Goal: Information Seeking & Learning: Learn about a topic

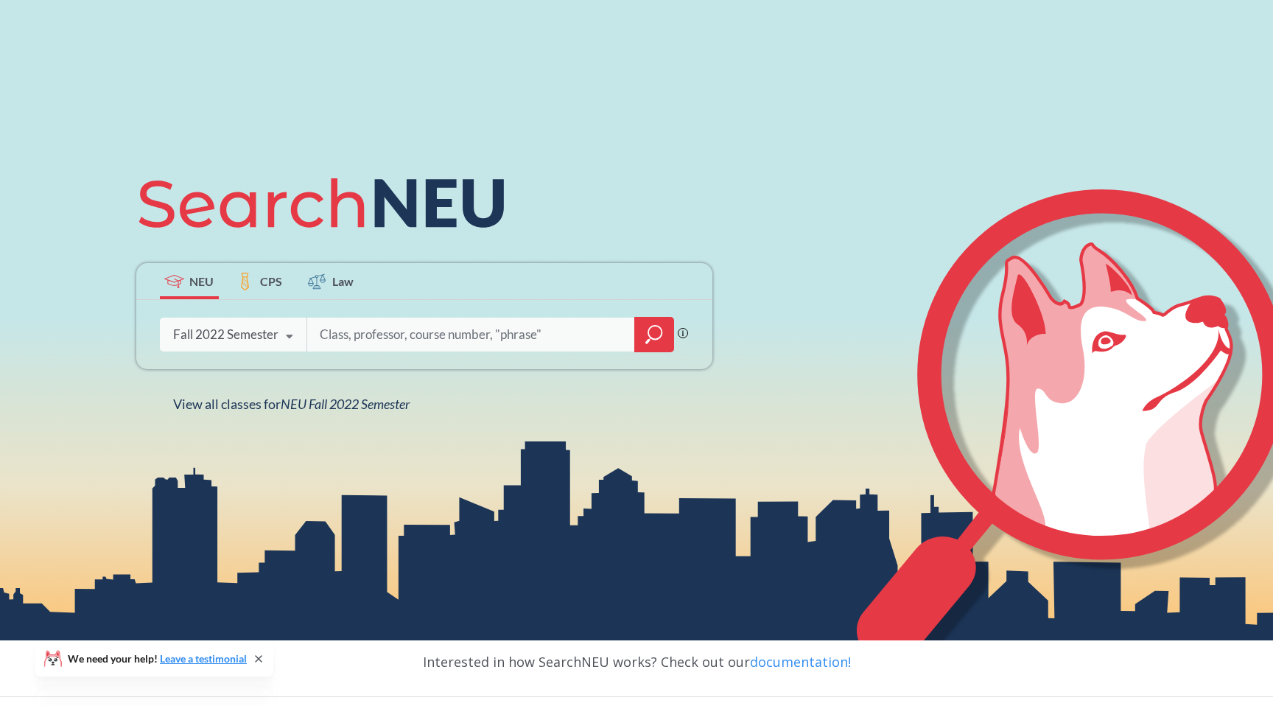
scroll to position [115, 0]
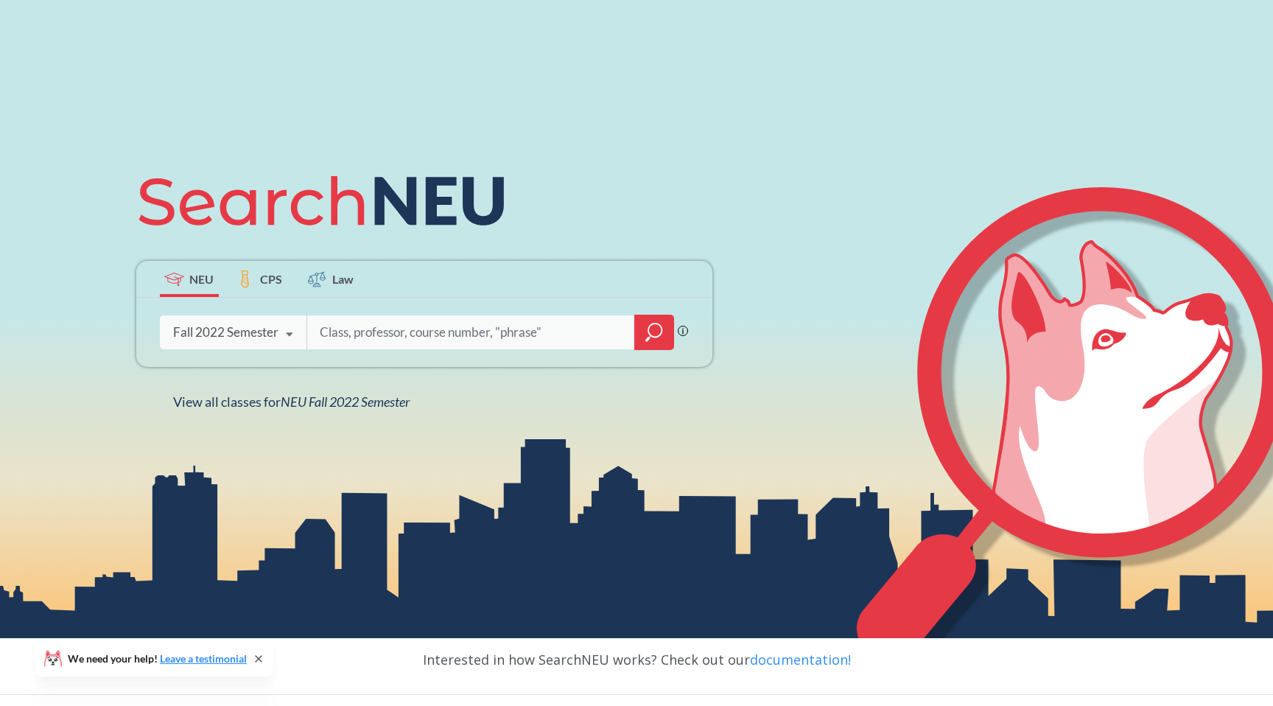
click at [361, 329] on input "search" at bounding box center [471, 332] width 306 height 31
click at [266, 334] on div "Fall 2022 Semester" at bounding box center [225, 332] width 105 height 16
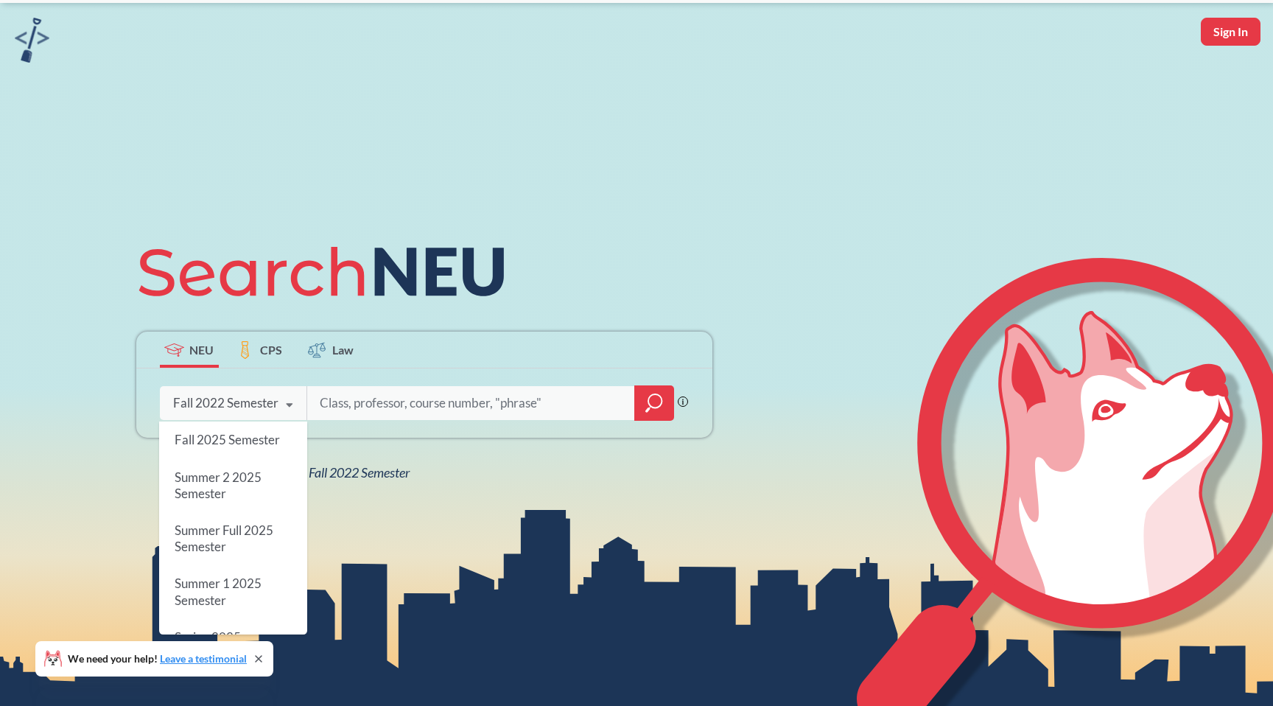
scroll to position [47, 0]
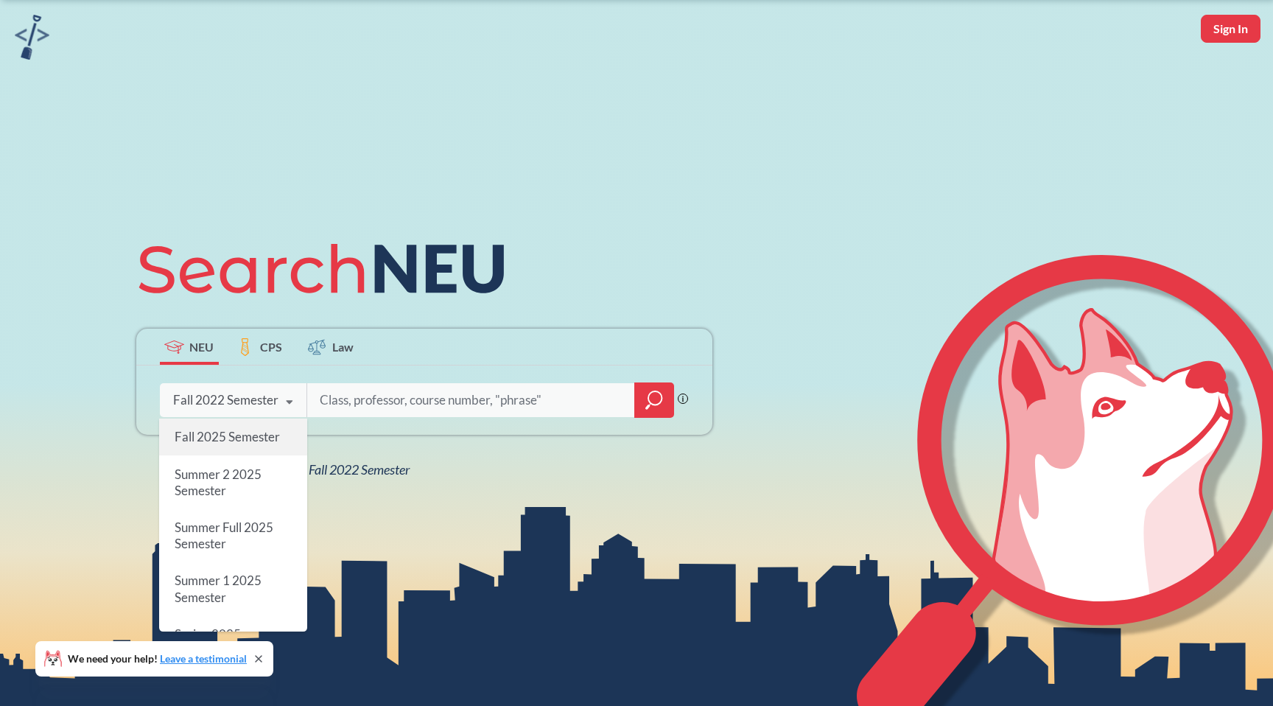
click at [249, 441] on span "Fall 2025 Semester" at bounding box center [226, 436] width 105 height 15
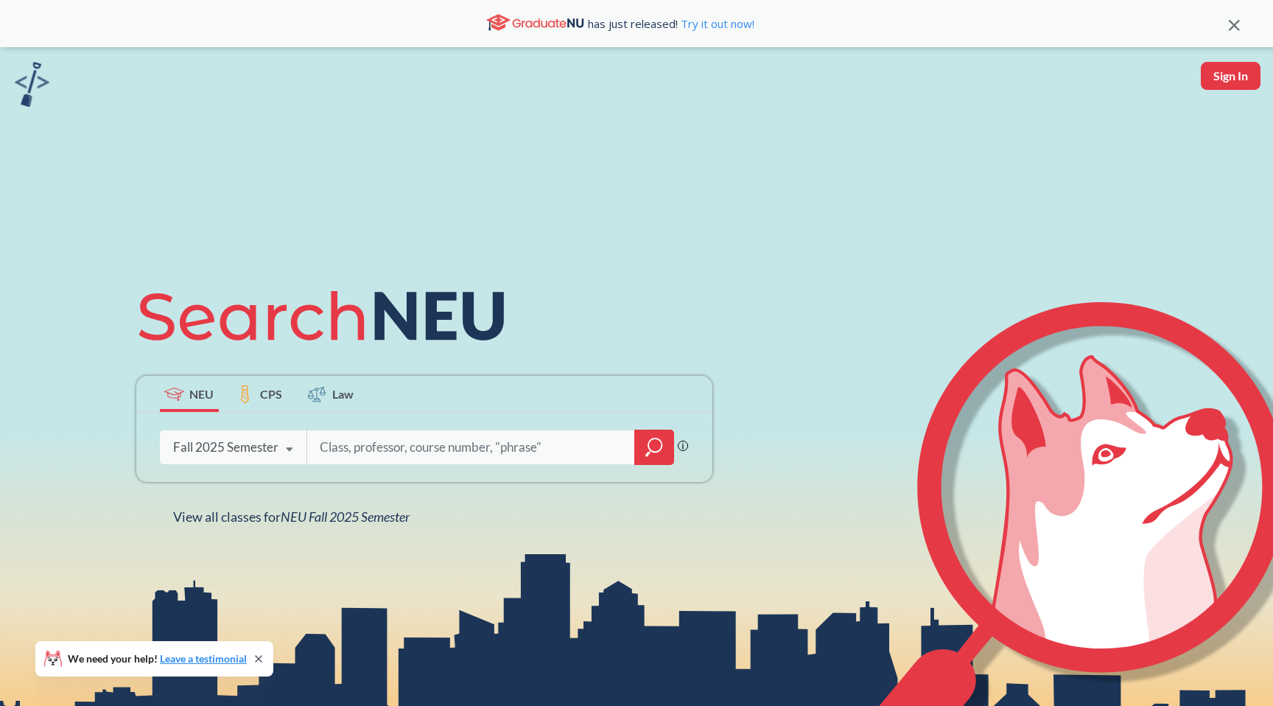
click at [400, 443] on input "search" at bounding box center [471, 447] width 306 height 31
type input "DD"
click at [659, 454] on icon "magnifying glass" at bounding box center [654, 447] width 18 height 21
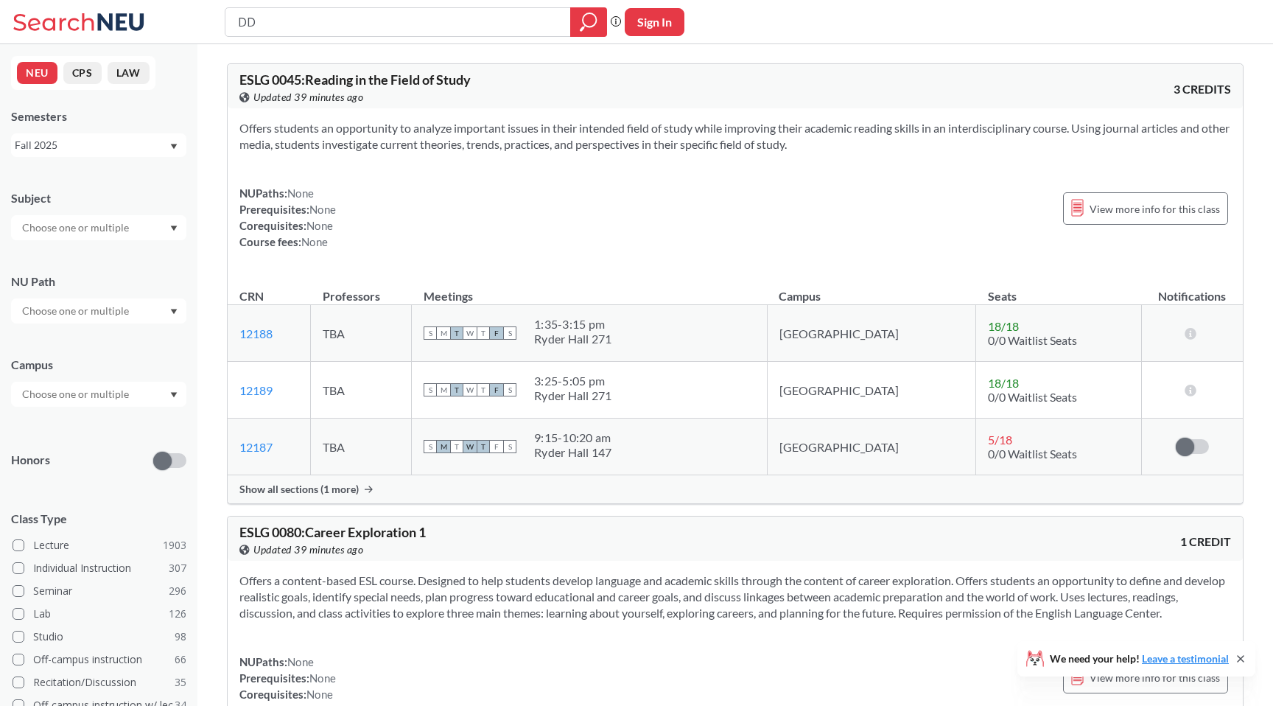
click at [127, 315] on input "text" at bounding box center [77, 311] width 124 height 18
click at [122, 379] on div "Difference/Diversity ( 114 )" at bounding box center [98, 369] width 175 height 41
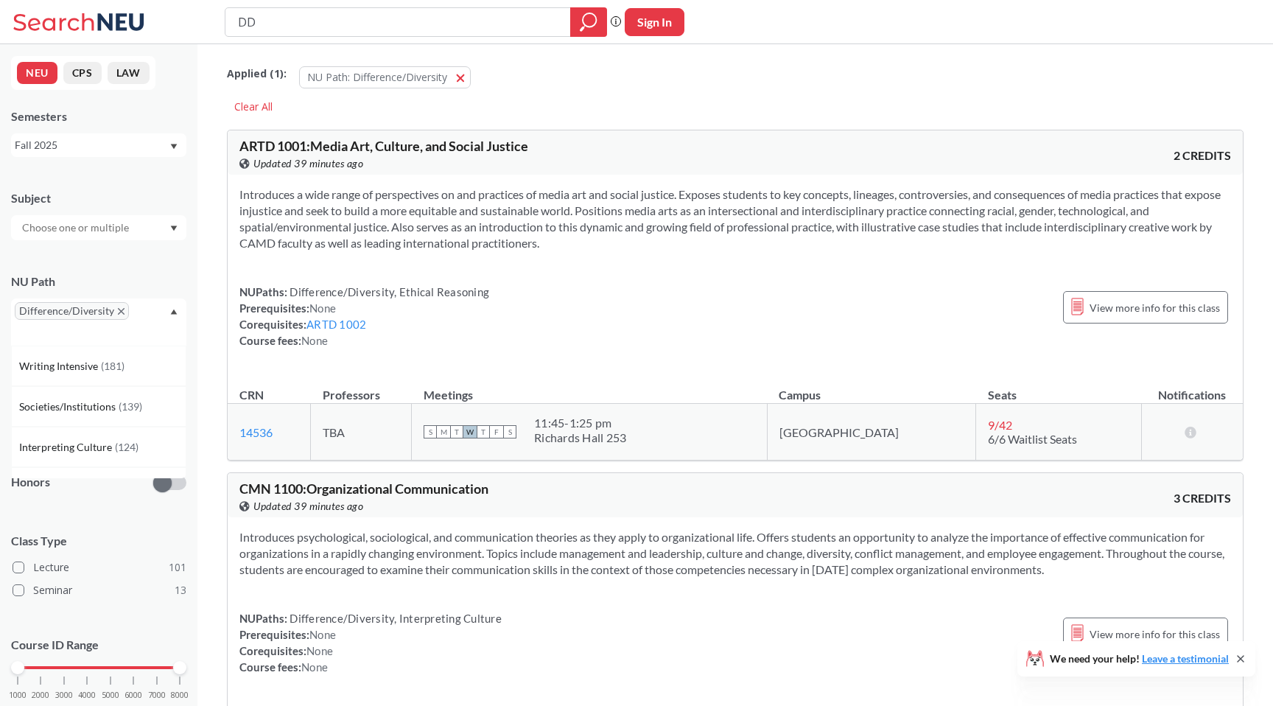
type input "D"
click at [589, 28] on icon "magnifying glass" at bounding box center [589, 22] width 18 height 21
